Goal: Find specific page/section: Find specific page/section

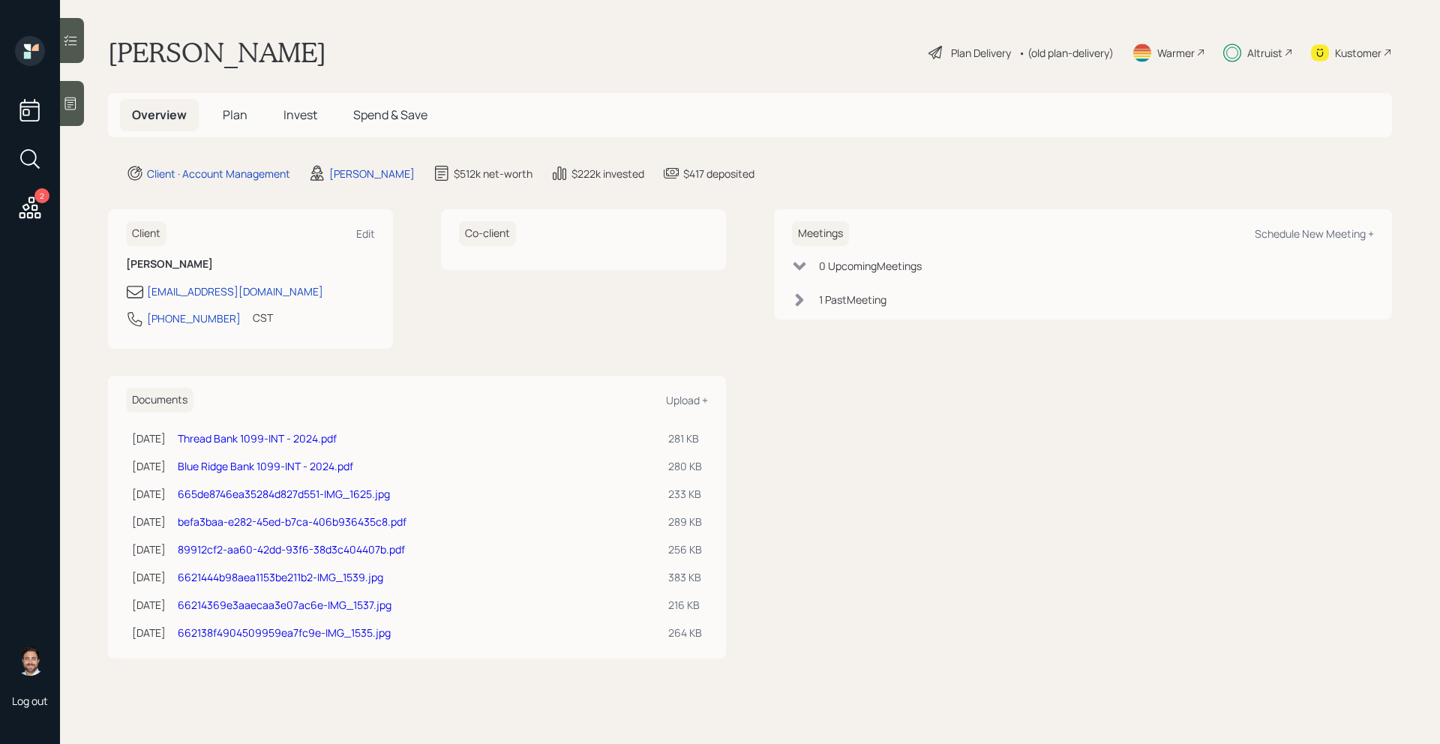
click at [1248, 50] on div "Altruist" at bounding box center [1264, 53] width 35 height 16
click at [36, 203] on icon at bounding box center [30, 207] width 27 height 27
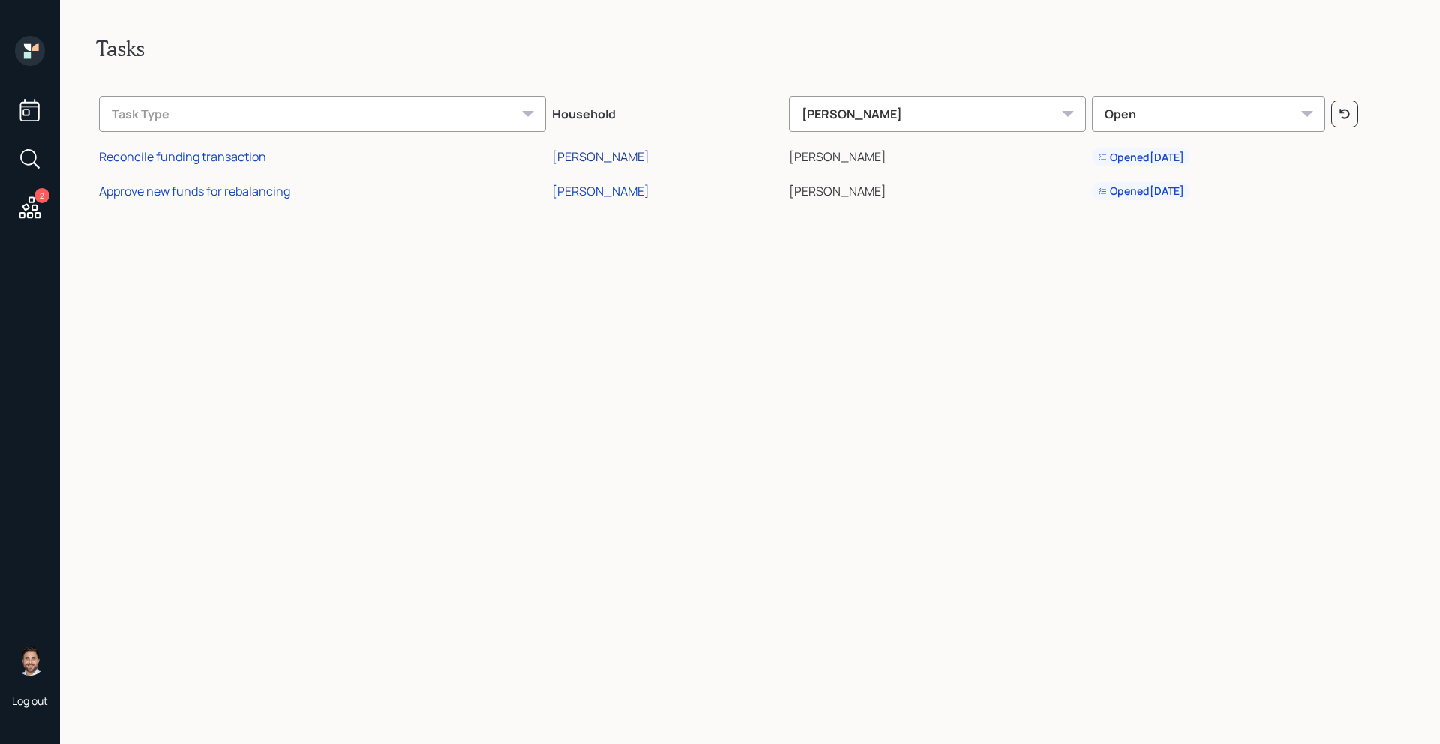
click at [647, 155] on div "[PERSON_NAME]" at bounding box center [601, 157] width 98 height 17
